Goal: Information Seeking & Learning: Learn about a topic

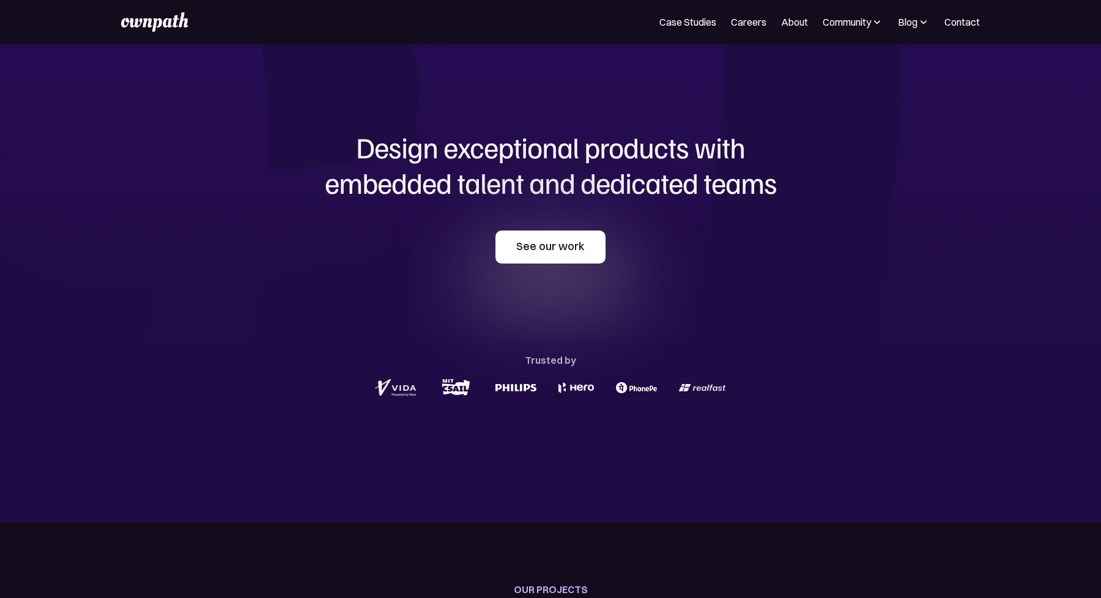
click at [548, 247] on link "See our work" at bounding box center [550, 247] width 110 height 33
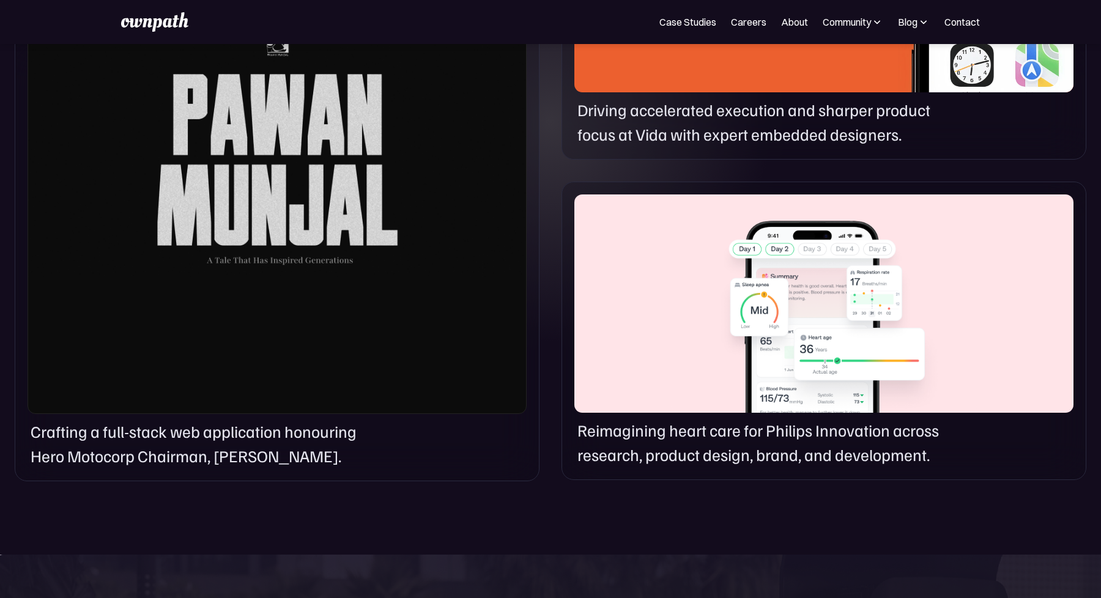
scroll to position [732, 0]
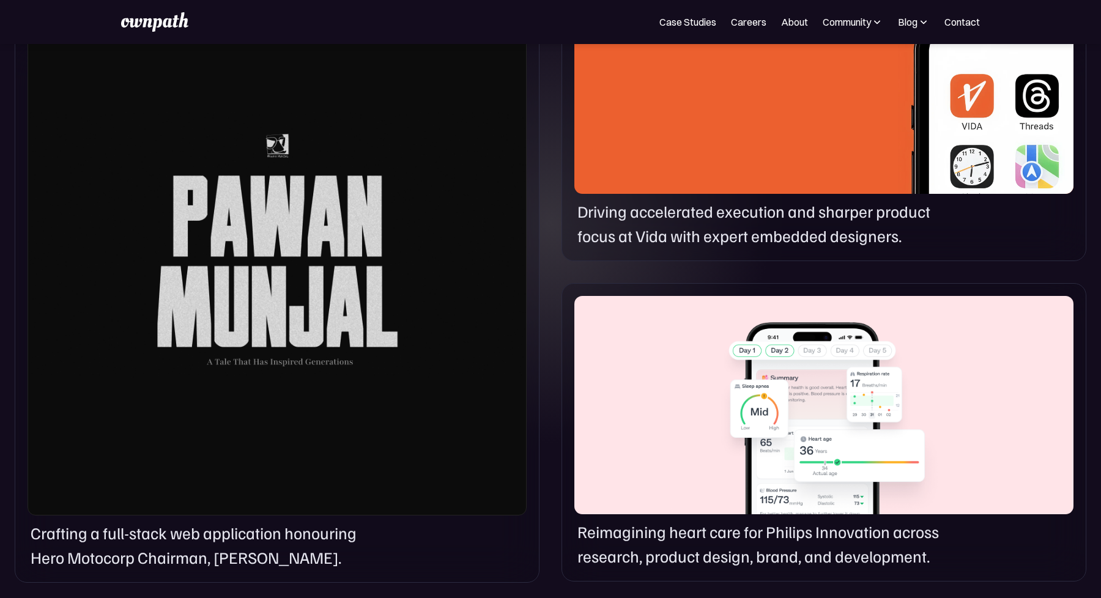
click at [358, 254] on div at bounding box center [277, 246] width 499 height 540
click at [368, 319] on div at bounding box center [277, 246] width 499 height 540
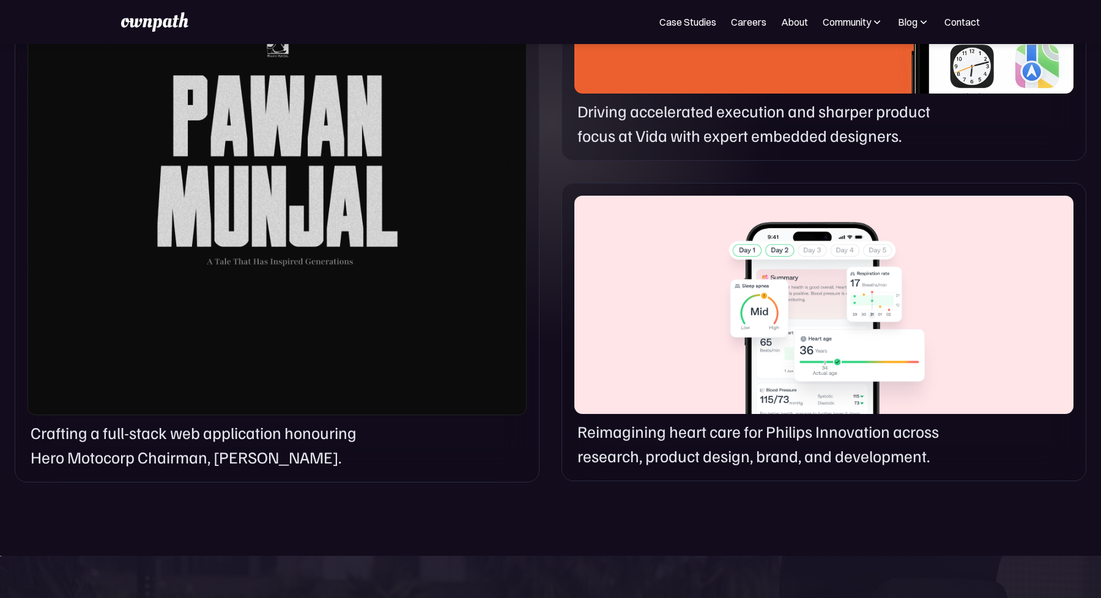
scroll to position [842, 0]
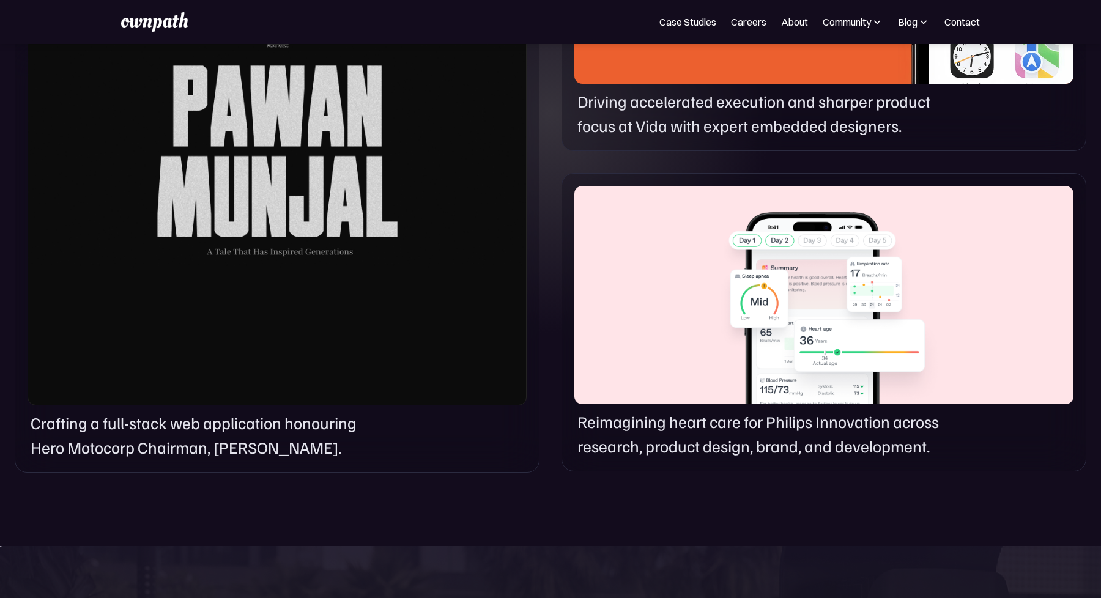
click at [249, 445] on p "Crafting a full-stack web application honouring Hero Motocorp Chairman, Pawan M…" at bounding box center [209, 435] width 357 height 50
click at [256, 413] on p "Crafting a full-stack web application honouring Hero Motocorp Chairman, Pawan M…" at bounding box center [209, 435] width 357 height 50
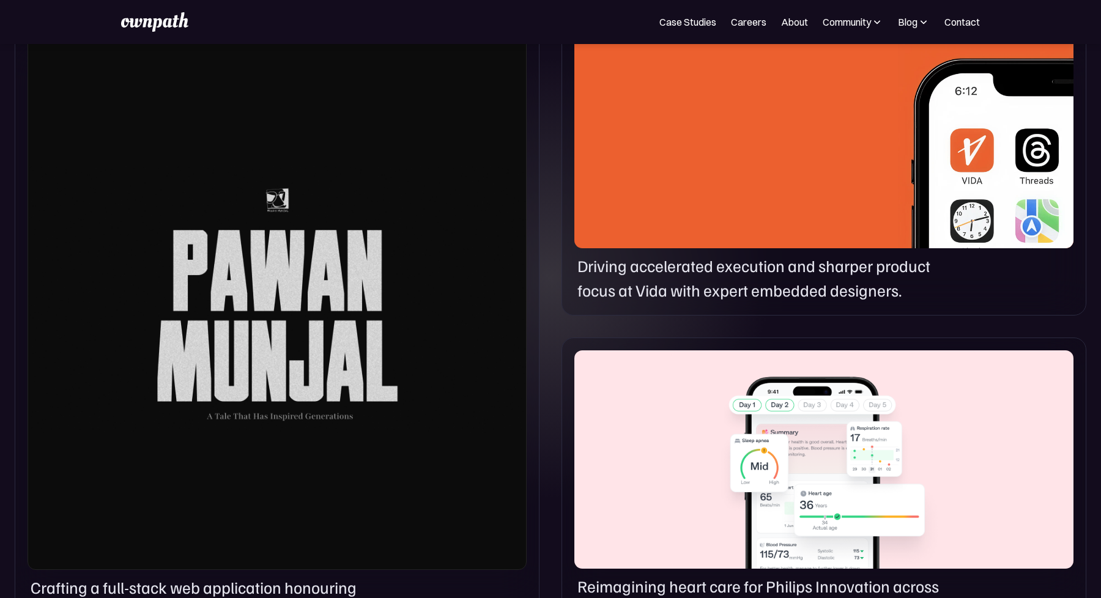
scroll to position [636, 0]
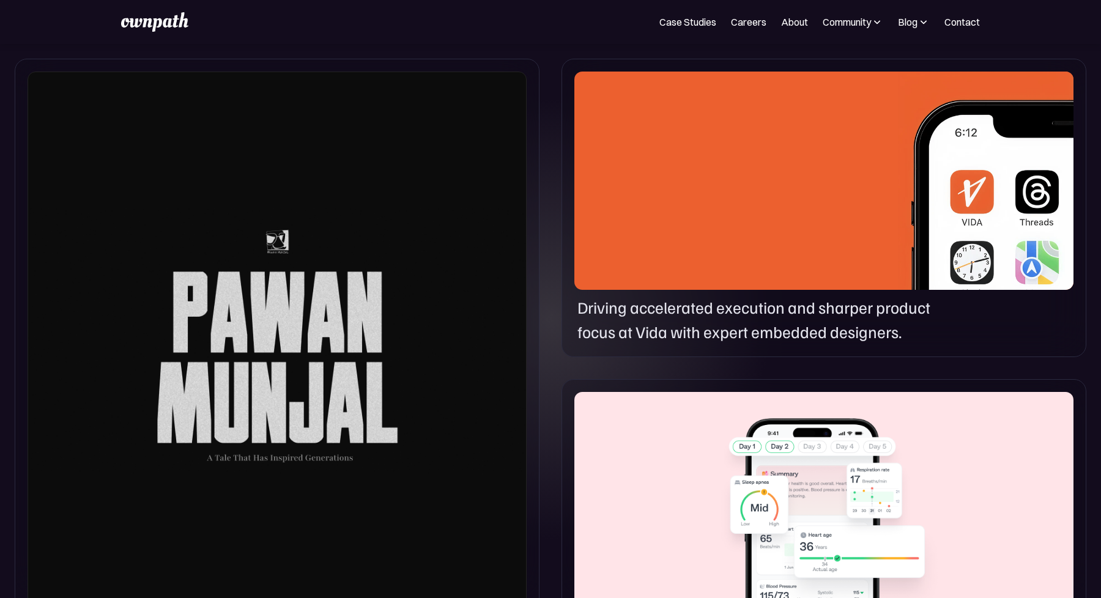
click at [735, 219] on div at bounding box center [823, 181] width 499 height 218
click at [731, 258] on div at bounding box center [823, 181] width 499 height 218
click at [726, 293] on div "Driving accelerated execution and sharper product focus at Vida with expert emb…" at bounding box center [824, 208] width 525 height 299
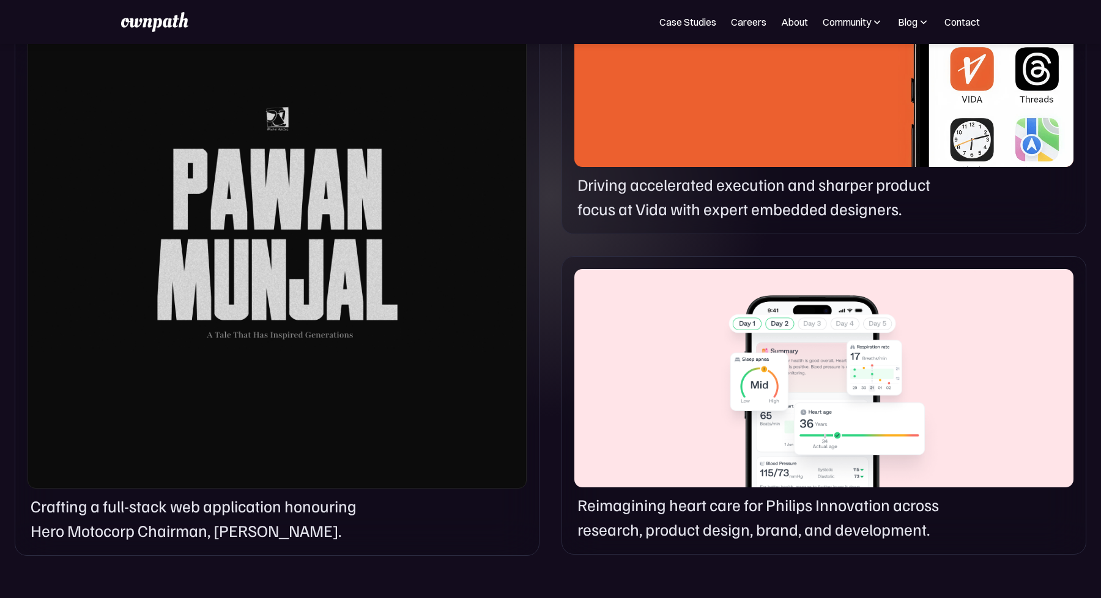
click at [720, 465] on div at bounding box center [823, 378] width 499 height 218
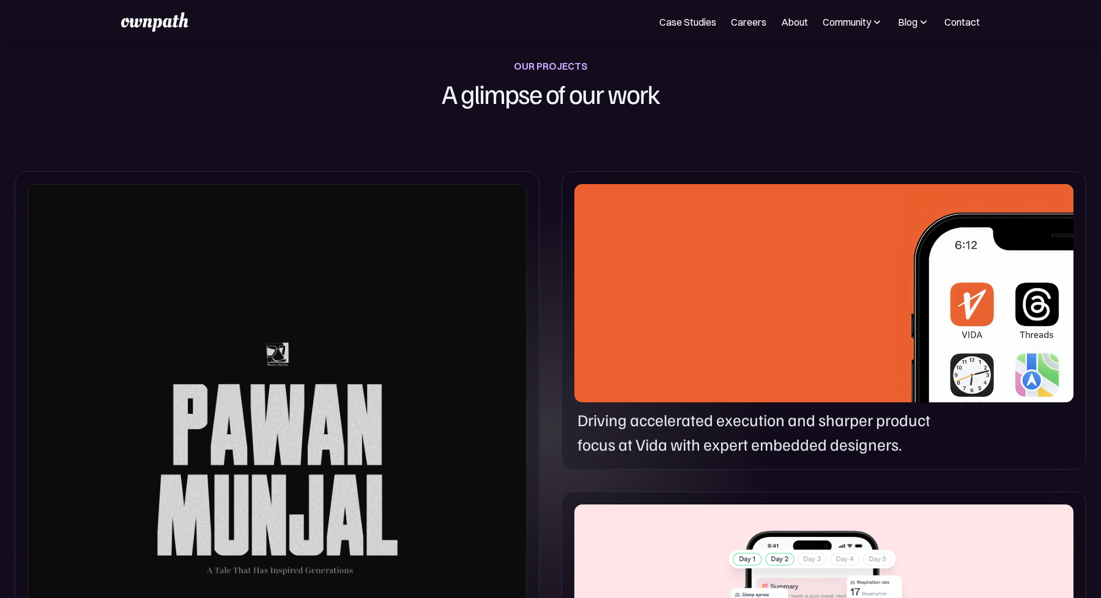
scroll to position [511, 0]
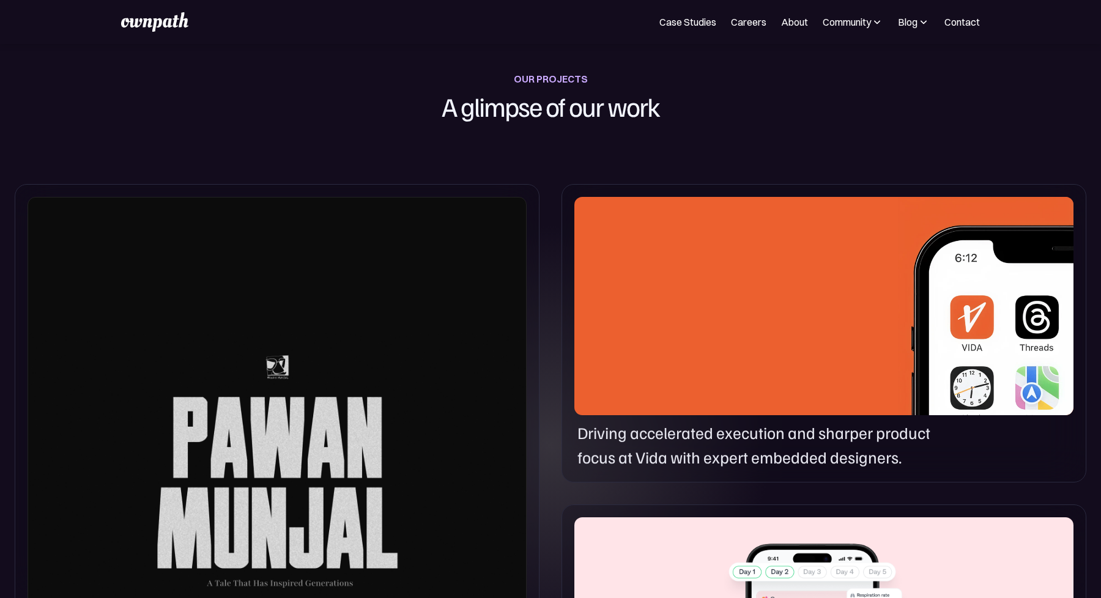
click at [1027, 437] on div "Driving accelerated execution and sharper product focus at Vida with expert emb…" at bounding box center [823, 445] width 499 height 50
click at [1057, 442] on div "Driving accelerated execution and sharper product focus at Vida with expert emb…" at bounding box center [823, 445] width 499 height 50
click at [1044, 241] on img at bounding box center [986, 316] width 176 height 238
click at [721, 241] on div at bounding box center [823, 306] width 499 height 218
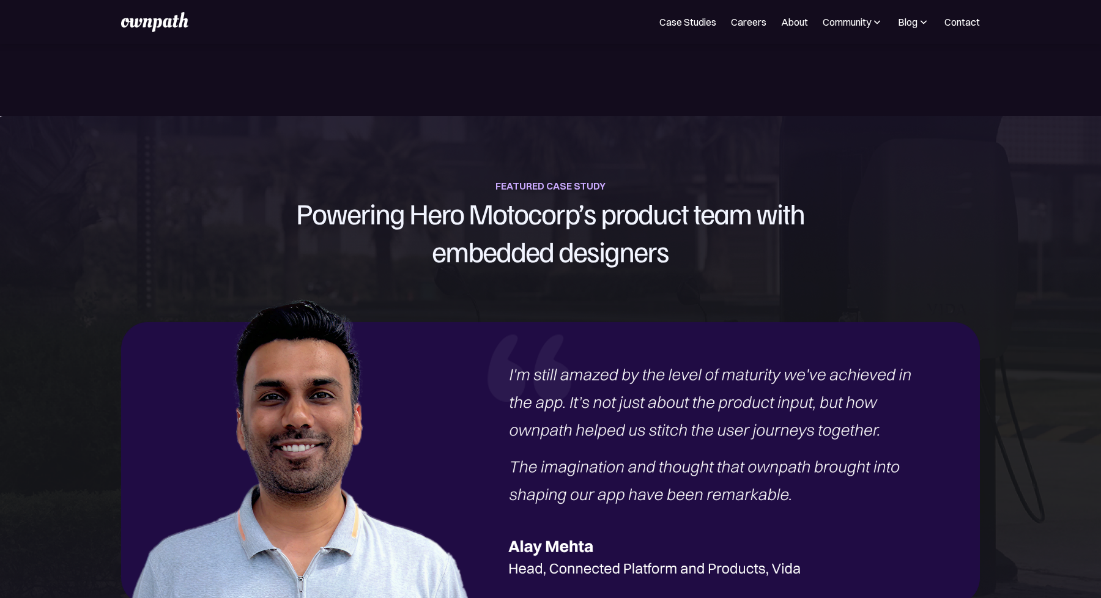
scroll to position [1296, 0]
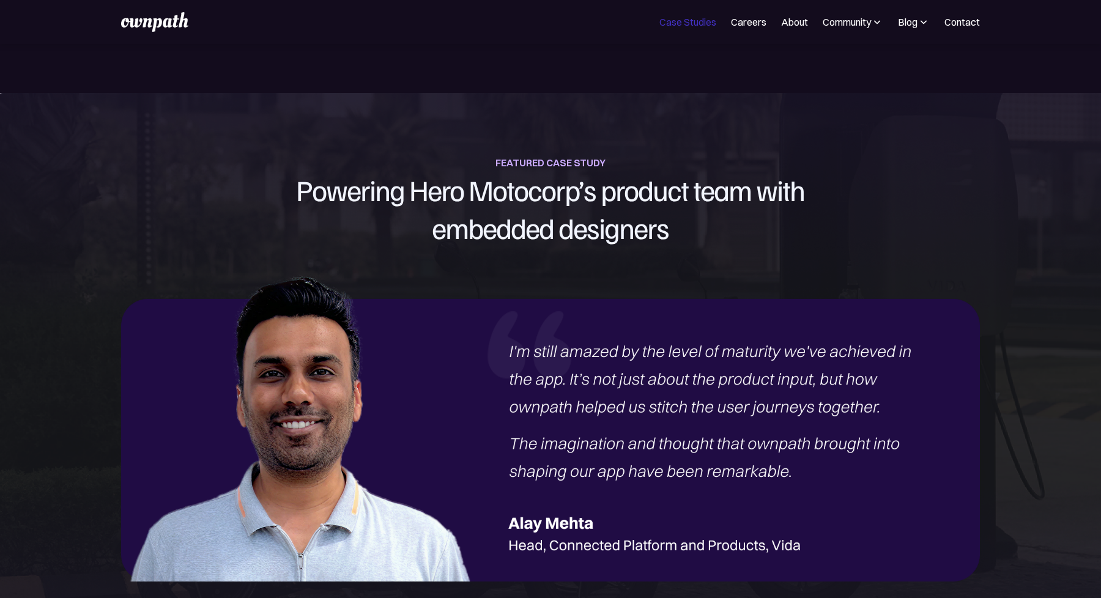
click at [693, 24] on link "Case Studies" at bounding box center [687, 22] width 57 height 15
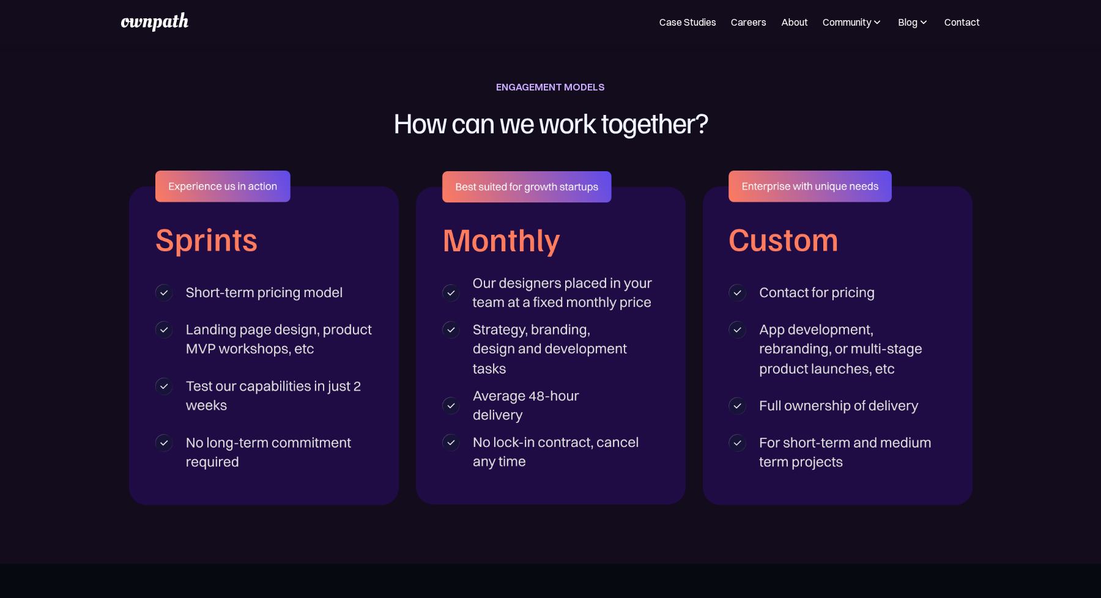
scroll to position [2003, 0]
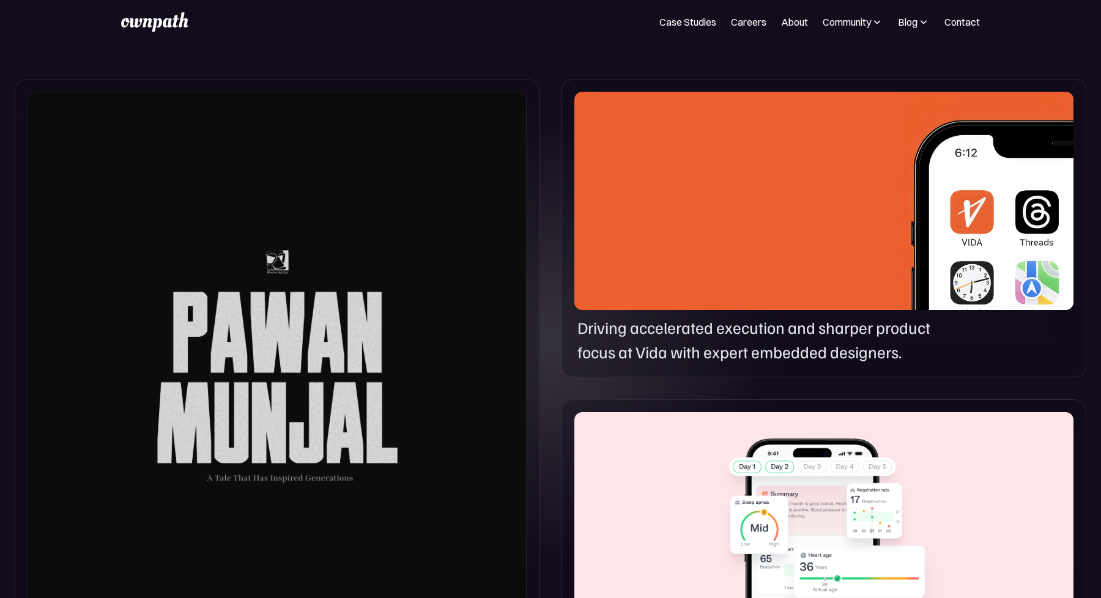
scroll to position [617, 0]
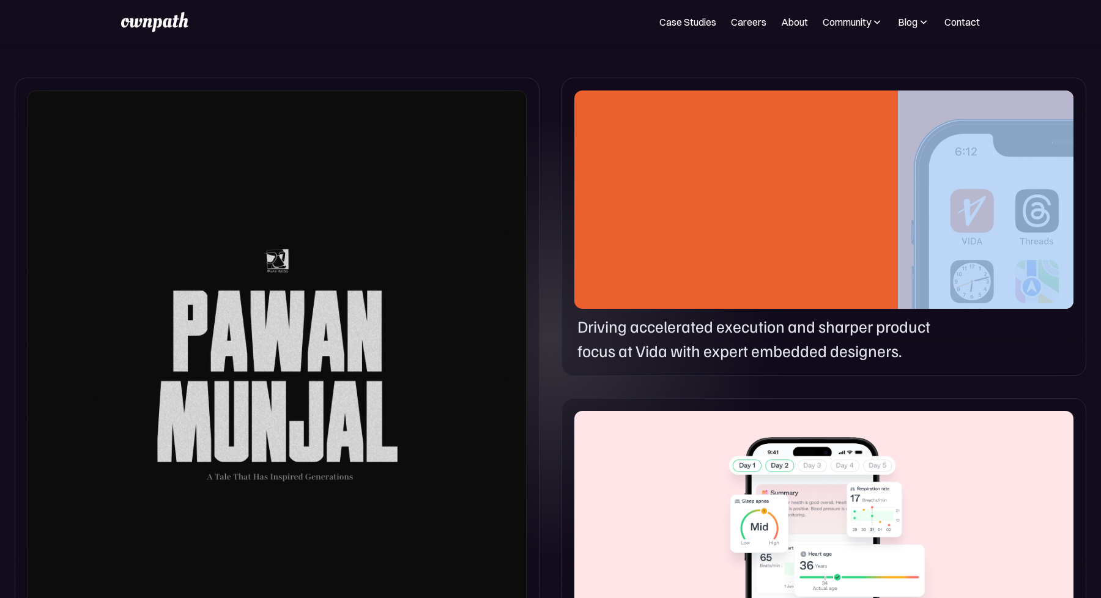
drag, startPoint x: 497, startPoint y: 300, endPoint x: 571, endPoint y: 300, distance: 74.0
click at [571, 300] on div "Crafting a full-stack web application honouring Hero Motocorp Chairman, Pawan M…" at bounding box center [550, 388] width 1101 height 650
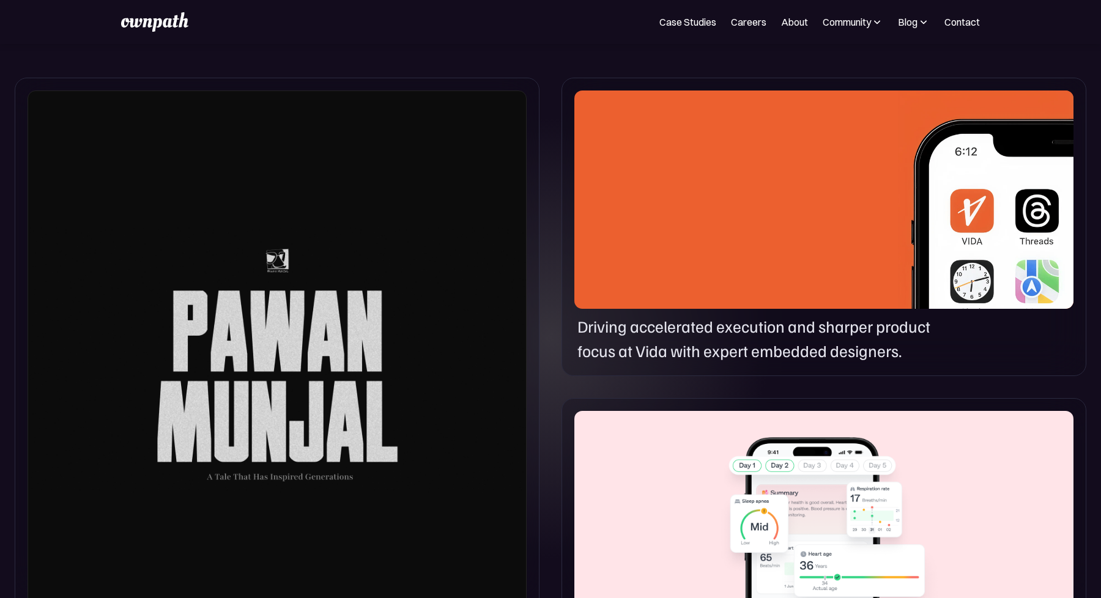
click at [601, 339] on p "Driving accelerated execution and sharper product focus at Vida with expert emb…" at bounding box center [770, 339] width 387 height 50
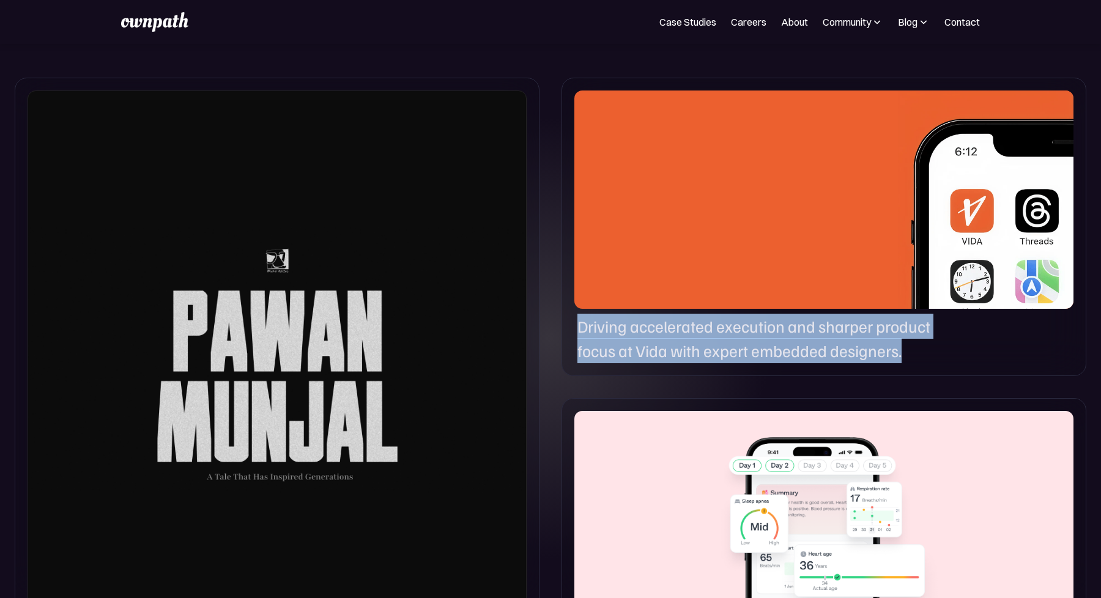
click at [601, 339] on p "Driving accelerated execution and sharper product focus at Vida with expert emb…" at bounding box center [770, 339] width 387 height 50
click at [590, 335] on p "Driving accelerated execution and sharper product focus at Vida with expert emb…" at bounding box center [770, 339] width 387 height 50
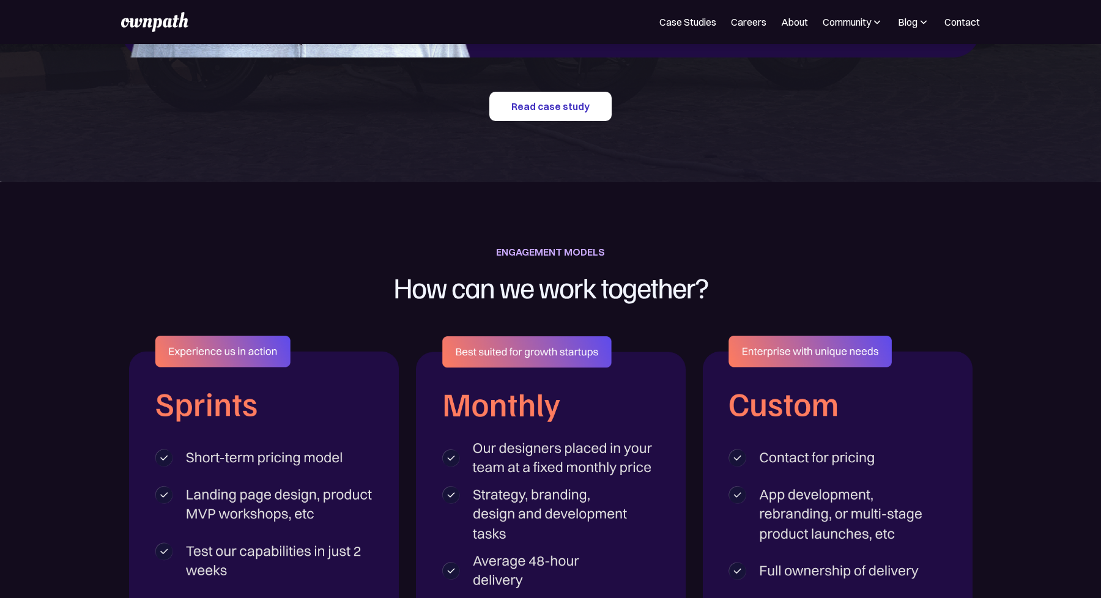
scroll to position [2018, 0]
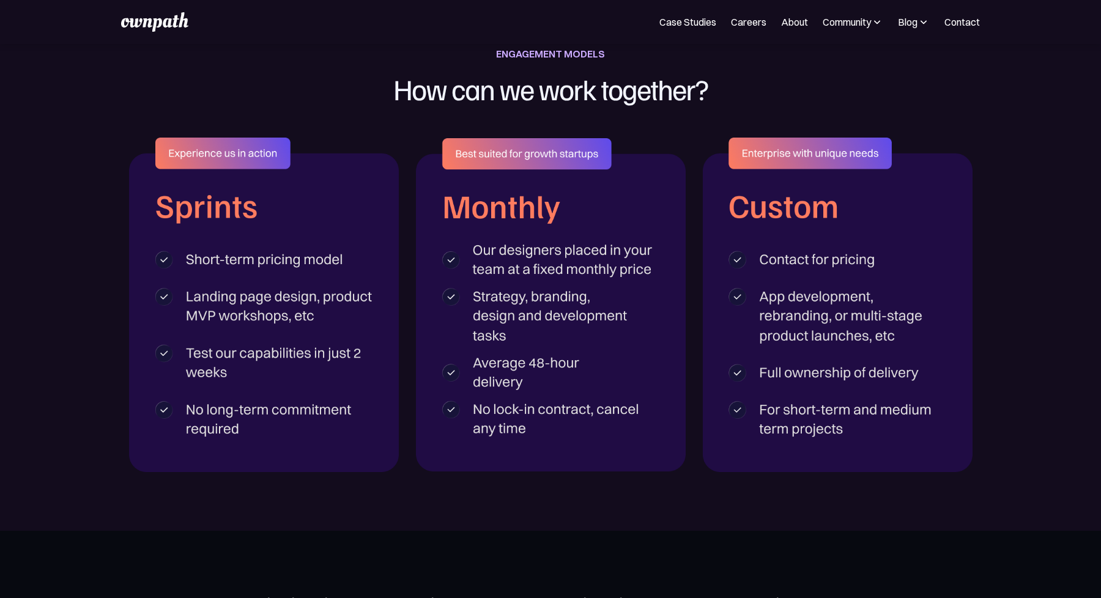
click at [551, 145] on img at bounding box center [551, 304] width 270 height 333
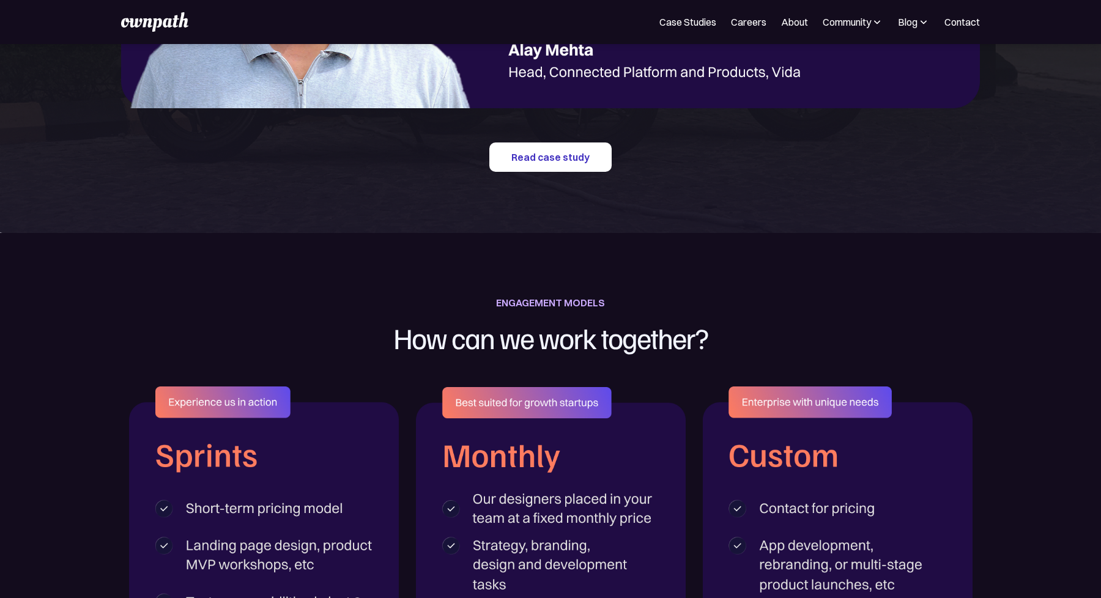
scroll to position [1843, 0]
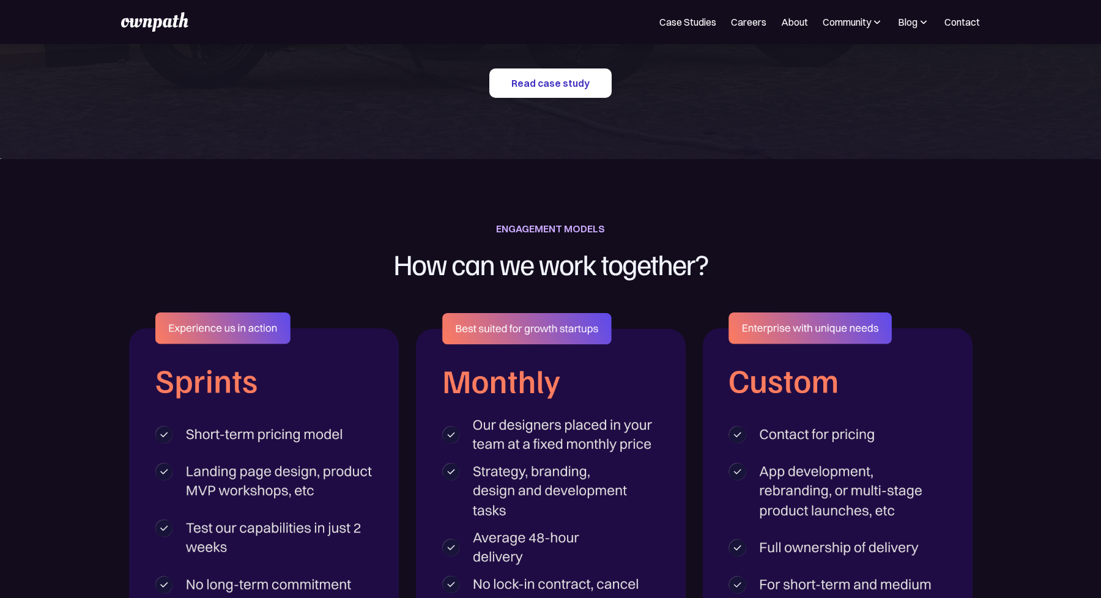
click at [493, 285] on h1 "How can we work together?" at bounding box center [551, 263] width 486 height 53
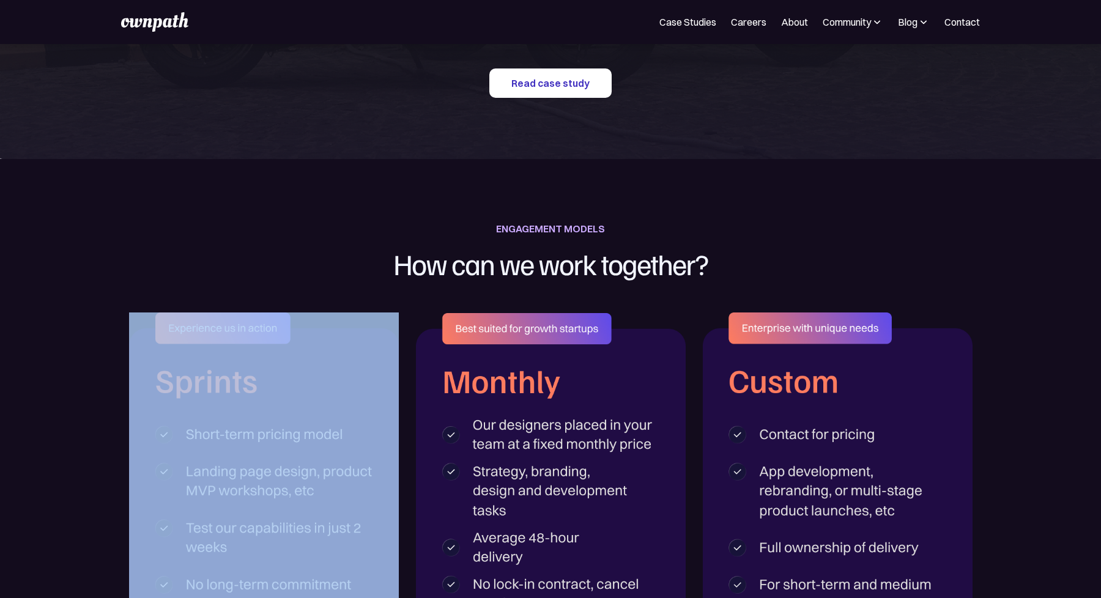
click at [493, 285] on h1 "How can we work together?" at bounding box center [551, 263] width 486 height 53
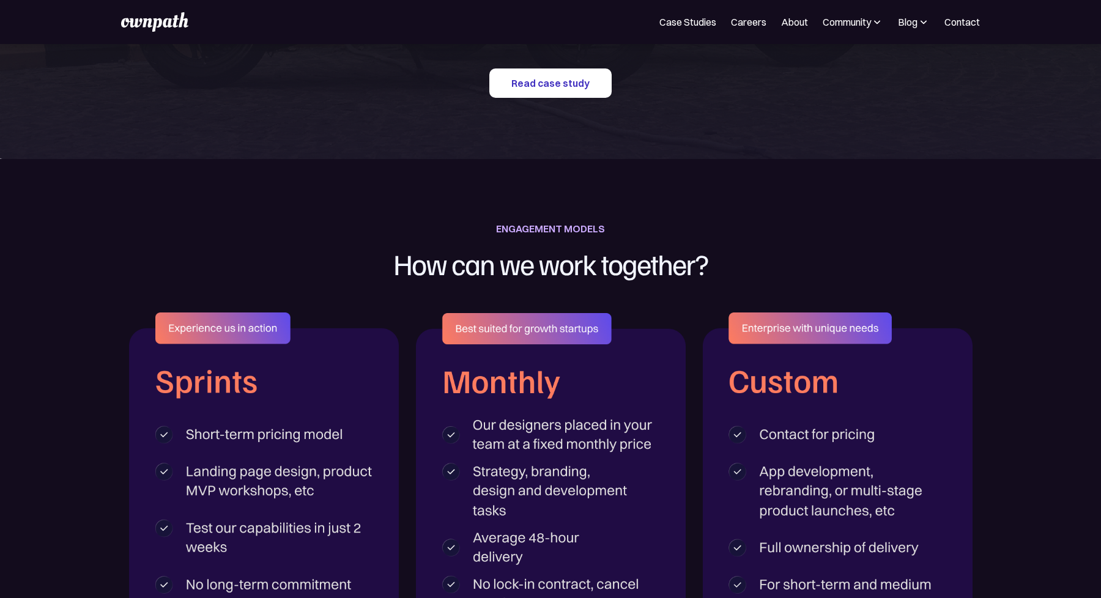
click at [549, 242] on h1 "How can we work together?" at bounding box center [551, 263] width 486 height 53
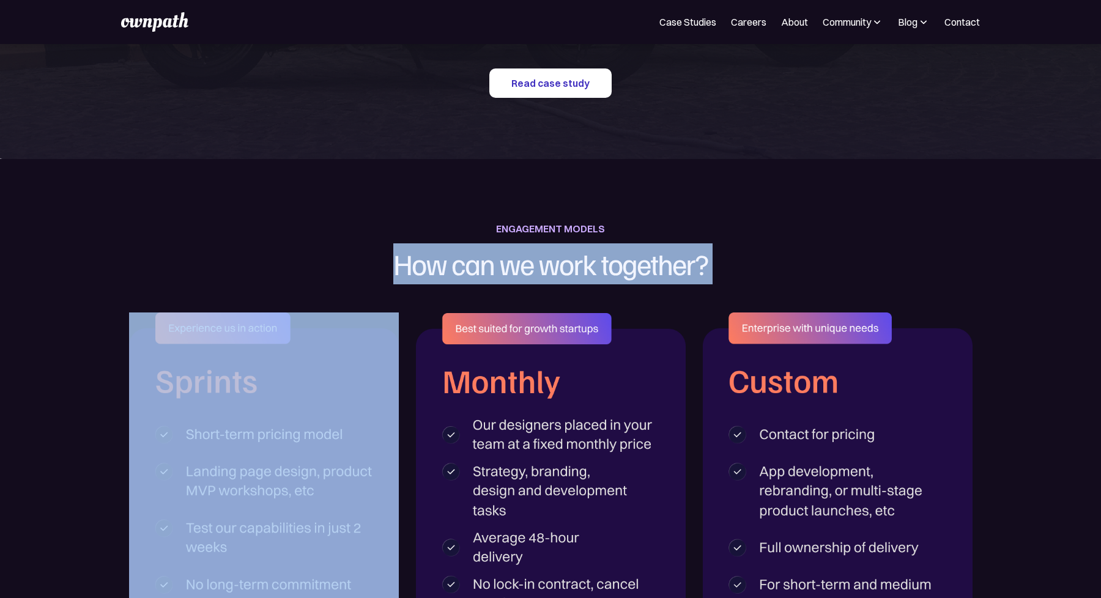
click at [549, 242] on h1 "How can we work together?" at bounding box center [551, 263] width 486 height 53
click at [549, 255] on h1 "How can we work together?" at bounding box center [551, 263] width 486 height 53
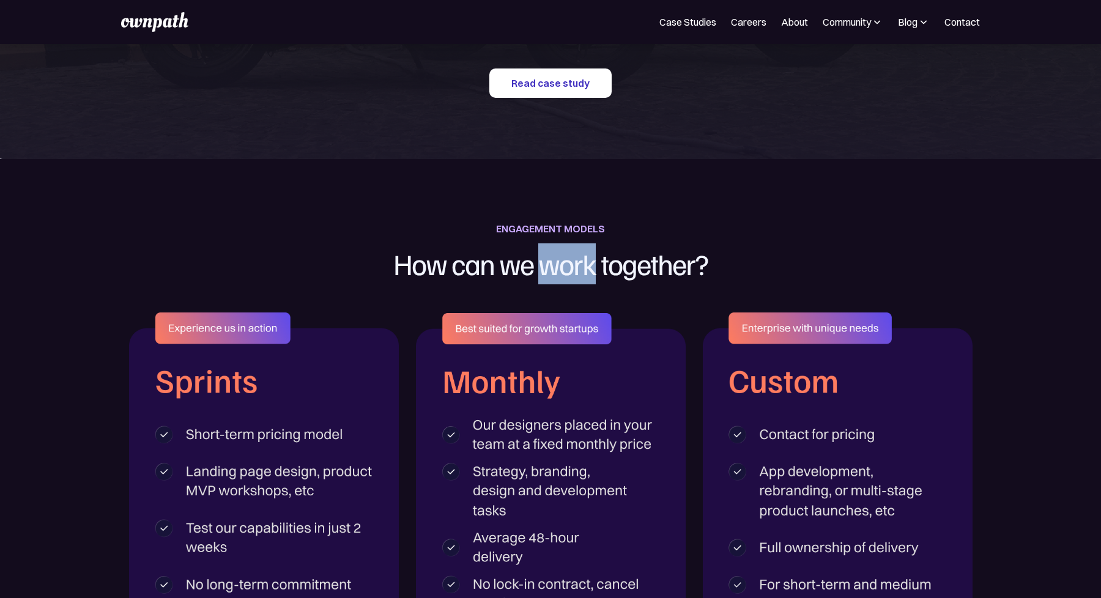
click at [549, 255] on h1 "How can we work together?" at bounding box center [551, 263] width 486 height 53
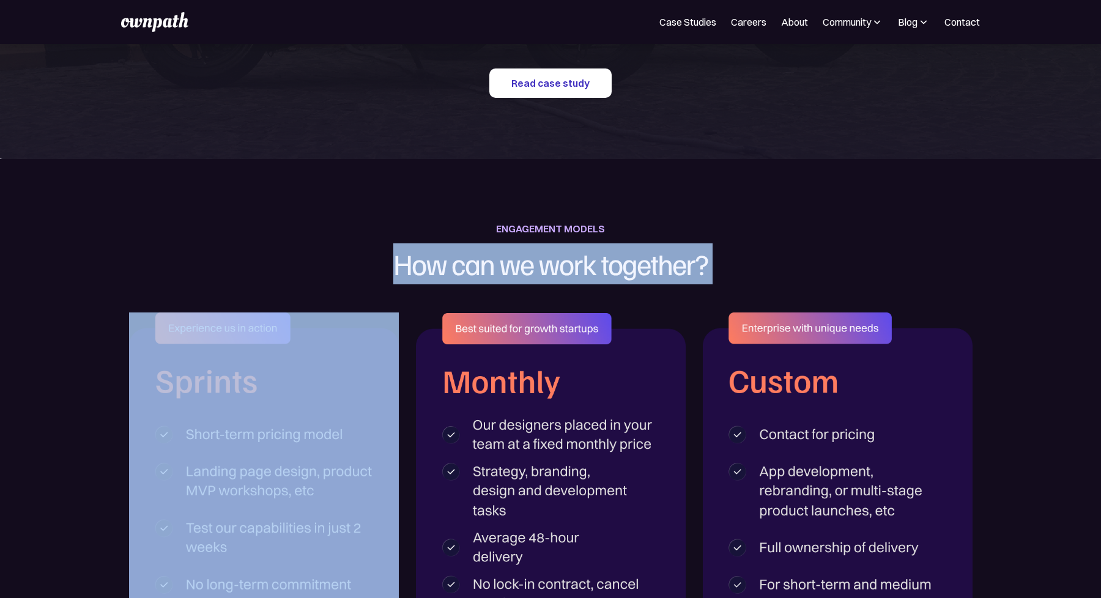
click at [549, 255] on h1 "How can we work together?" at bounding box center [551, 263] width 486 height 53
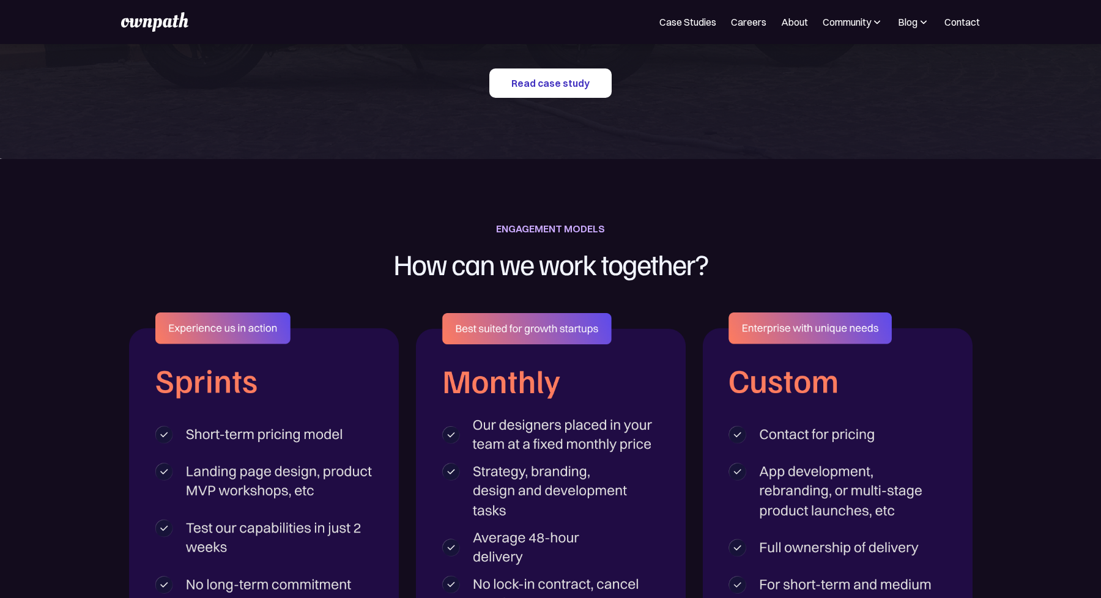
click at [562, 234] on div "ENGAGEMENT MODELS" at bounding box center [550, 228] width 109 height 17
click at [556, 229] on div "ENGAGEMENT MODELS" at bounding box center [550, 228] width 109 height 17
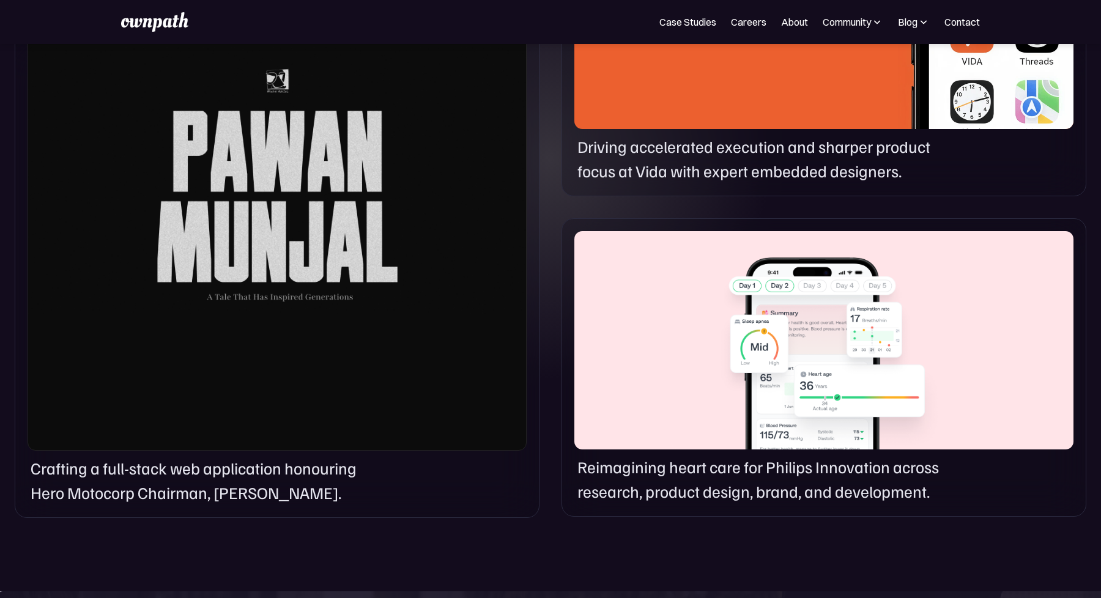
scroll to position [809, 0]
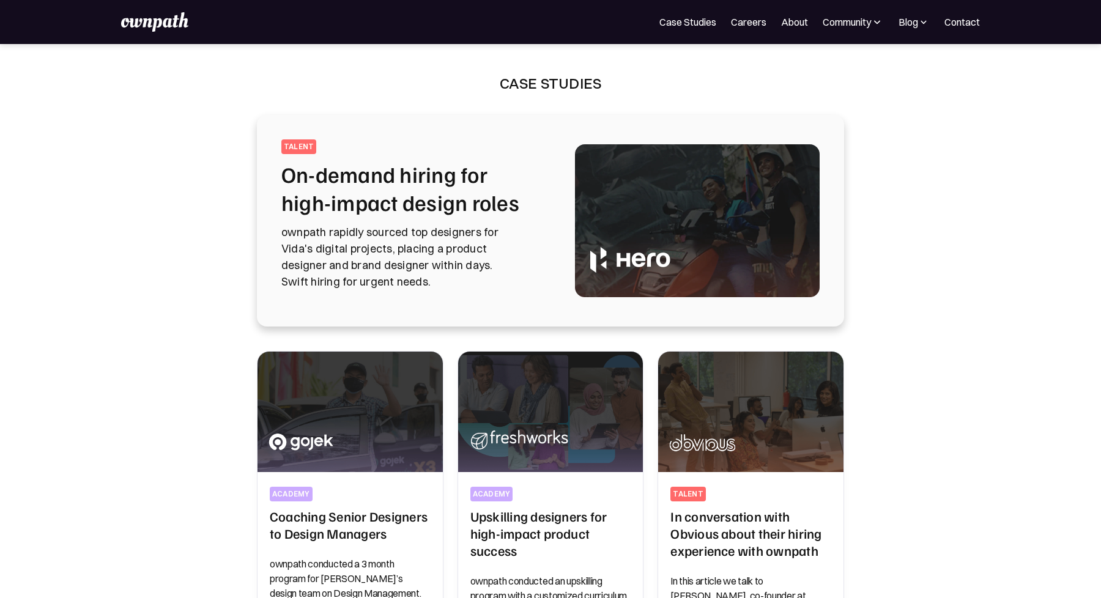
click at [480, 225] on p "ownpath rapidly sourced top designers for Vida's digital projects, placing a pr…" at bounding box center [413, 257] width 264 height 66
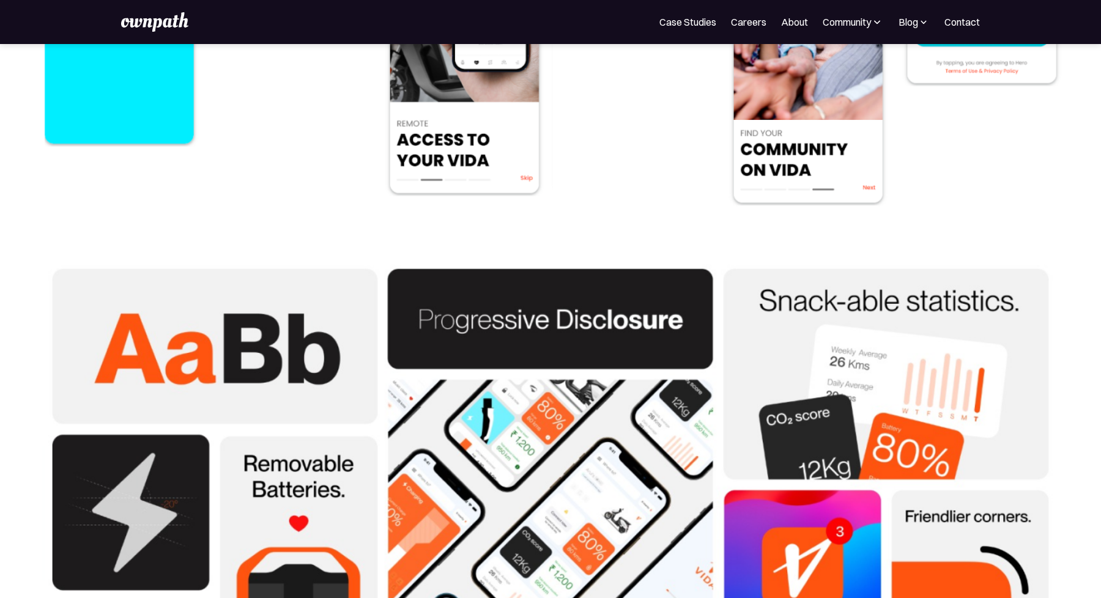
scroll to position [3246, 0]
